Goal: Task Accomplishment & Management: Use online tool/utility

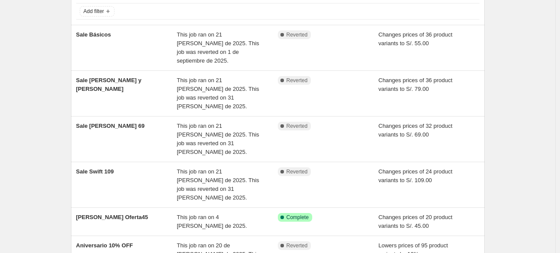
scroll to position [54, 0]
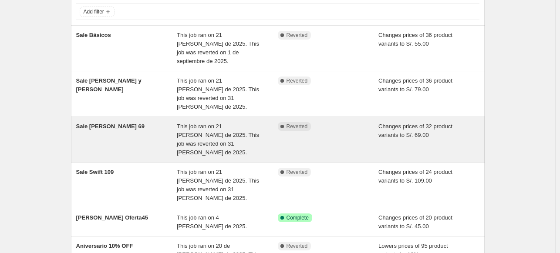
click at [131, 122] on div "Sale Olivia 69" at bounding box center [126, 139] width 101 height 35
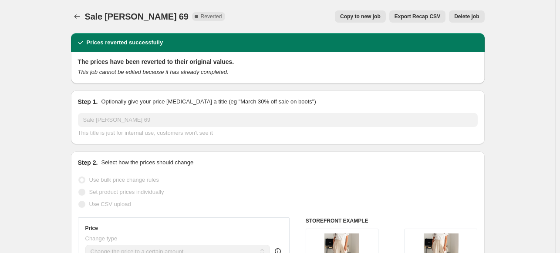
click at [350, 17] on span "Copy to new job" at bounding box center [360, 16] width 40 height 7
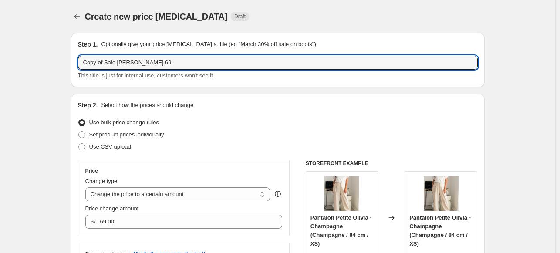
drag, startPoint x: 106, startPoint y: 64, endPoint x: 56, endPoint y: 73, distance: 50.4
drag, startPoint x: 126, startPoint y: 60, endPoint x: 109, endPoint y: 64, distance: 17.7
click at [109, 64] on input "Sale Olivia 69" at bounding box center [278, 63] width 400 height 14
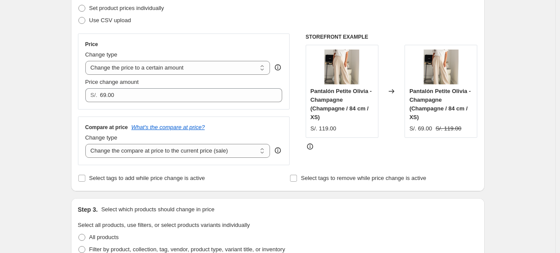
scroll to position [174, 0]
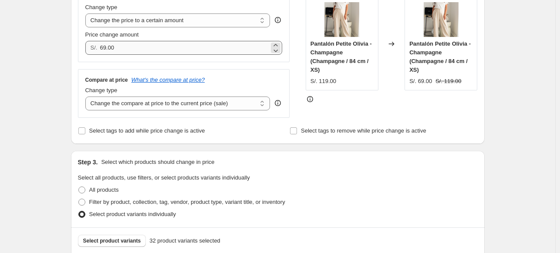
type input "Sale Olivia"
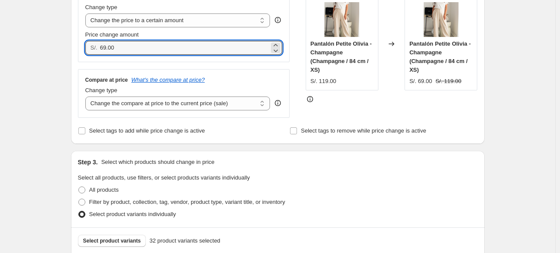
drag, startPoint x: 129, startPoint y: 50, endPoint x: 98, endPoint y: 47, distance: 31.5
click at [98, 47] on div "S/. 69.00" at bounding box center [183, 48] width 197 height 14
type input "79.00"
click at [53, 84] on div "Create new price change job. This page is ready Create new price change job Dra…" at bounding box center [277, 241] width 555 height 830
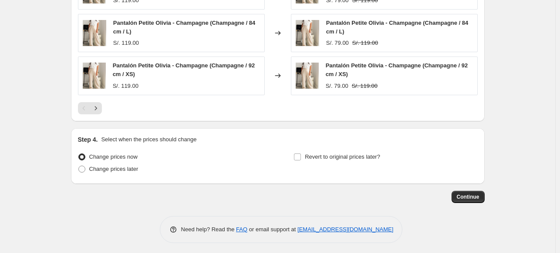
scroll to position [575, 0]
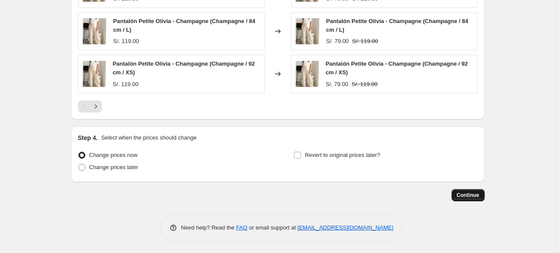
click at [477, 193] on span "Continue" at bounding box center [468, 195] width 23 height 7
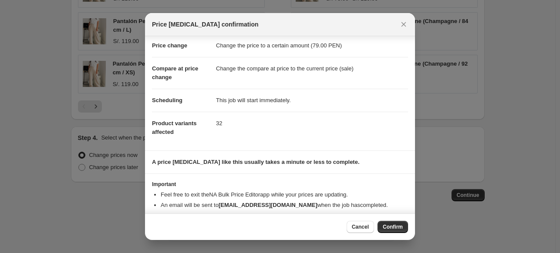
scroll to position [32, 0]
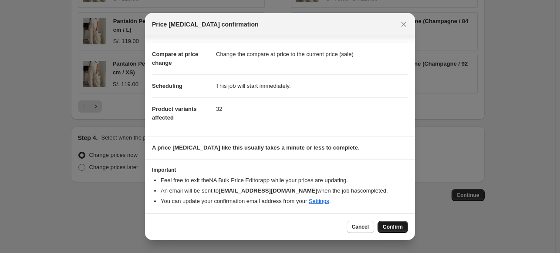
click at [387, 227] on span "Confirm" at bounding box center [393, 227] width 20 height 7
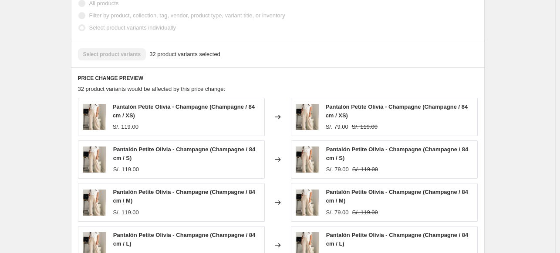
scroll to position [618, 0]
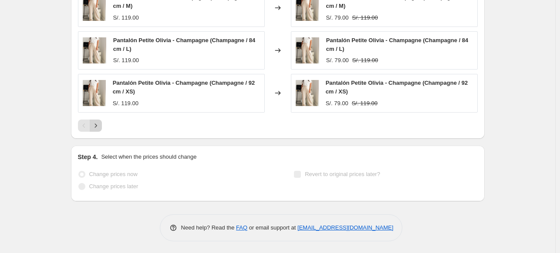
click at [97, 128] on icon "Next" at bounding box center [95, 125] width 9 height 9
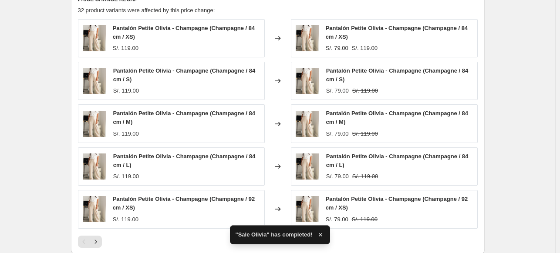
scroll to position [566, 0]
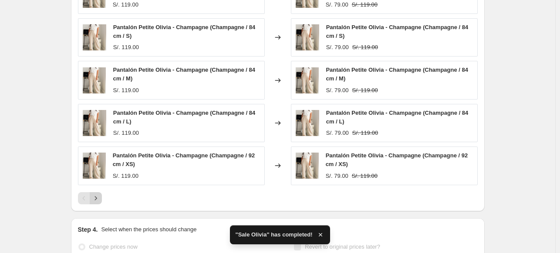
click at [101, 202] on button "Next" at bounding box center [96, 198] width 12 height 12
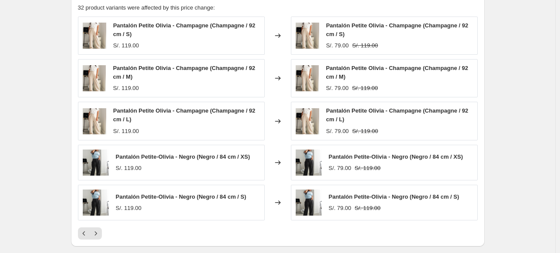
scroll to position [589, 0]
